Goal: Information Seeking & Learning: Compare options

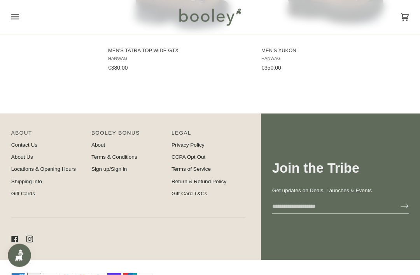
scroll to position [3229, 0]
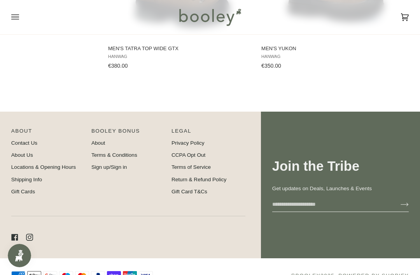
click at [34, 146] on link "Contact Us" at bounding box center [24, 143] width 26 height 6
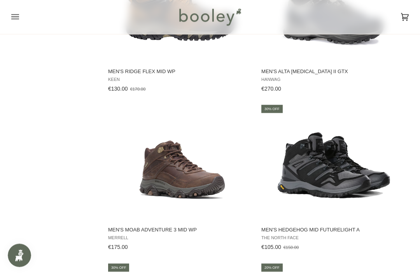
scroll to position [988, 0]
click at [354, 178] on img "Men's Hedgehog Mid FutureLight A" at bounding box center [333, 161] width 117 height 117
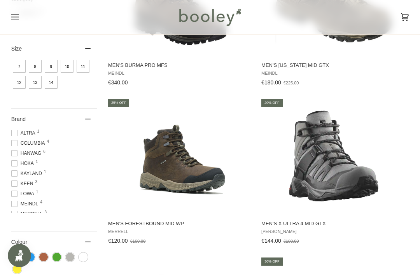
scroll to position [200, 0]
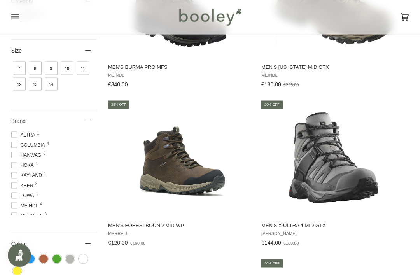
click at [325, 167] on img "Men's X Ultra 4 Mid GTX" at bounding box center [333, 157] width 117 height 117
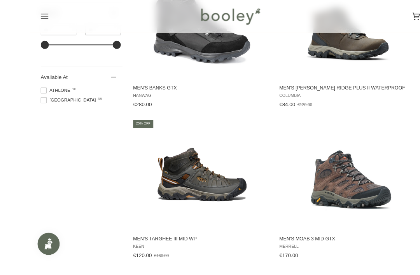
scroll to position [501, 0]
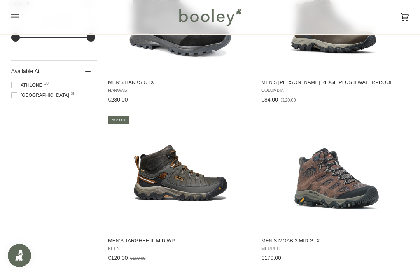
click at [191, 227] on button "View product" at bounding box center [180, 223] width 146 height 17
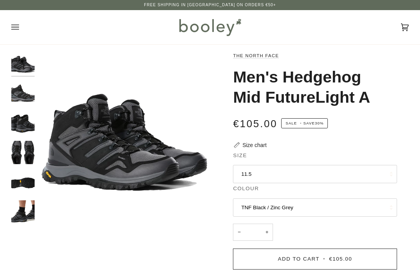
click at [334, 169] on button "11.5" at bounding box center [315, 174] width 164 height 19
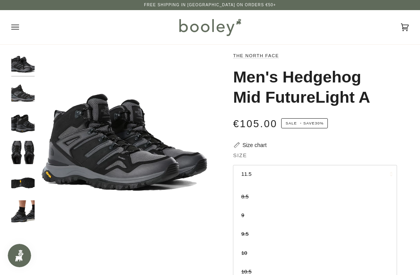
scroll to position [51, 0]
click at [138, 240] on div "Zoom Zoom" at bounding box center [209, 250] width 397 height 396
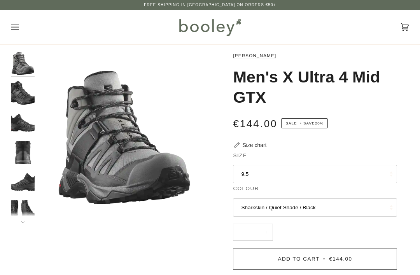
click at [351, 177] on button "9.5" at bounding box center [315, 174] width 164 height 19
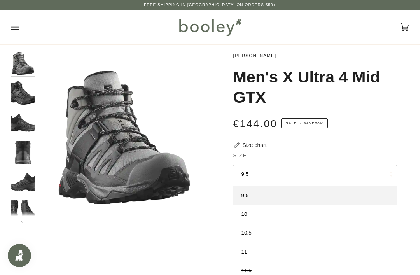
scroll to position [54, 0]
click at [142, 257] on div "Zoom" at bounding box center [209, 249] width 397 height 394
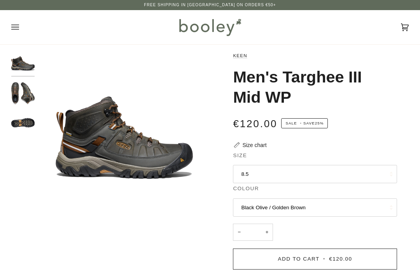
click at [338, 176] on button "8.5" at bounding box center [315, 174] width 164 height 19
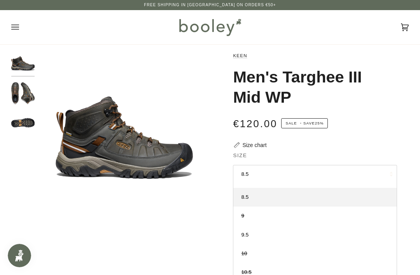
scroll to position [14, 0]
click at [154, 239] on div "Zoom Zoom Zoom" at bounding box center [209, 244] width 397 height 384
